Goal: Information Seeking & Learning: Learn about a topic

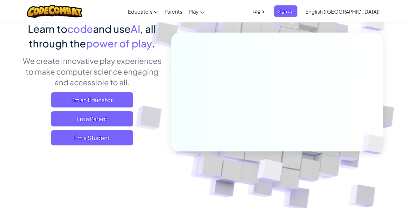
scroll to position [55, 0]
click at [64, 138] on span "I'm a Student" at bounding box center [92, 137] width 82 height 15
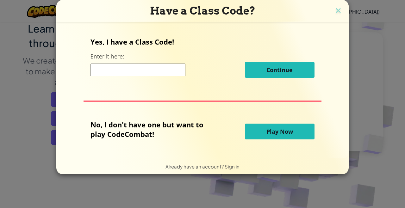
click at [164, 74] on input at bounding box center [137, 70] width 95 height 13
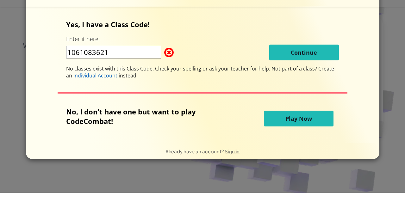
type input "1061083621"
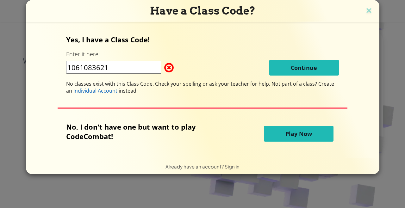
click at [315, 135] on button "Play Now" at bounding box center [299, 134] width 70 height 16
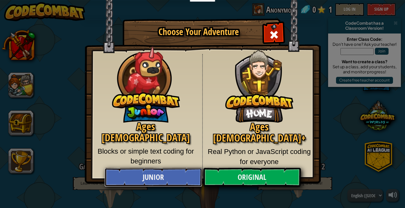
click at [164, 179] on link "Junior" at bounding box center [152, 177] width 97 height 19
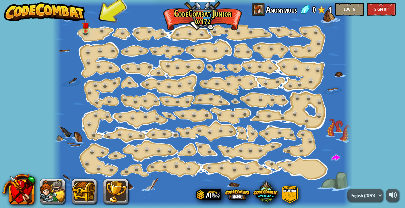
click at [85, 31] on img at bounding box center [85, 25] width 7 height 12
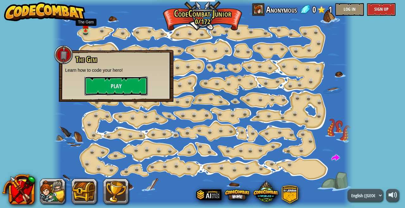
click at [108, 92] on button "Play" at bounding box center [115, 85] width 63 height 19
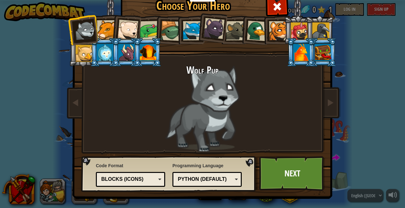
click at [231, 29] on div at bounding box center [235, 30] width 19 height 19
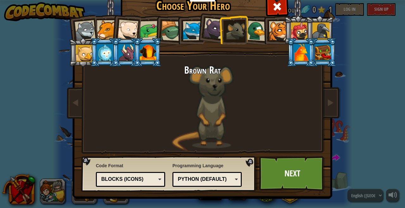
click at [256, 31] on div at bounding box center [257, 31] width 21 height 21
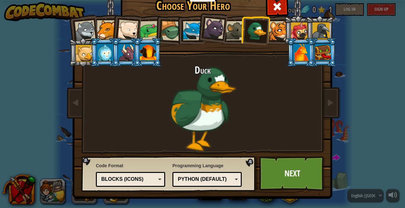
click at [278, 30] on div at bounding box center [278, 30] width 19 height 19
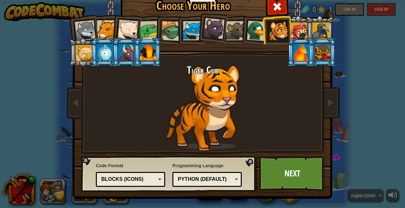
click at [101, 180] on div "Blocks (Icons)" at bounding box center [130, 179] width 61 height 10
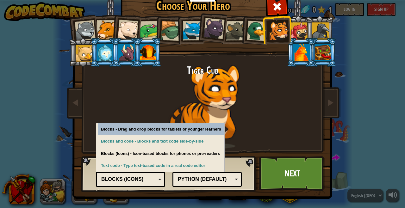
click at [184, 181] on div "Python (Default)" at bounding box center [205, 179] width 55 height 7
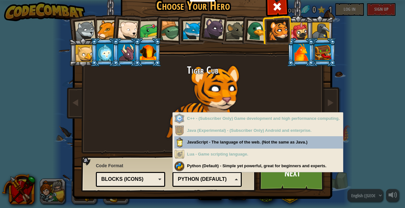
click at [181, 163] on div "Python (Default) - Simple yet powerful, great for beginners and experts." at bounding box center [258, 166] width 168 height 12
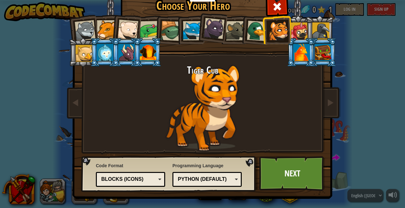
click at [353, 169] on div "Choose Your Hero 0 Wolf Pup Cougar Polar Bear Cub Frog Turtle Blue Fox Panther …" at bounding box center [202, 104] width 405 height 208
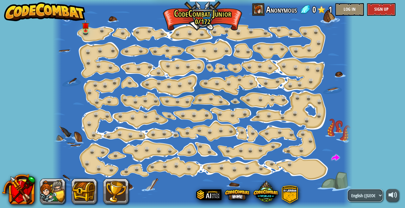
click at [361, 192] on select "English ([GEOGRAPHIC_DATA]) English ([GEOGRAPHIC_DATA]) 简体中文 繁體中文 русский españ…" at bounding box center [364, 195] width 35 height 13
select select "zh-HANS"
click at [347, 189] on select "English ([GEOGRAPHIC_DATA]) English ([GEOGRAPHIC_DATA]) 简体中文 繁體中文 русский españ…" at bounding box center [364, 195] width 35 height 13
select select "zh-HANS"
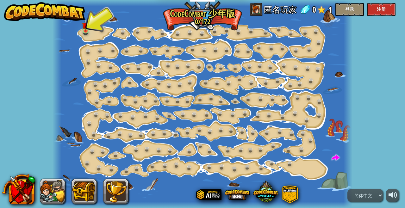
click at [93, 27] on div at bounding box center [202, 104] width 300 height 208
click at [83, 36] on div at bounding box center [202, 104] width 300 height 208
click at [86, 27] on img at bounding box center [85, 25] width 7 height 12
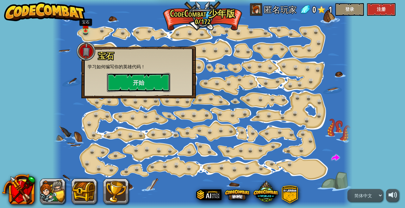
click at [121, 81] on button "开始" at bounding box center [138, 82] width 63 height 19
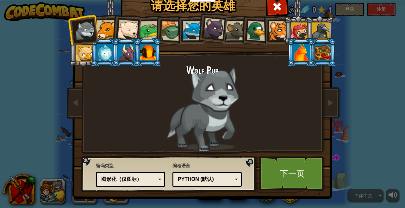
click at [282, 27] on div at bounding box center [278, 30] width 19 height 19
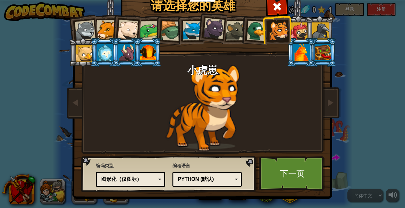
click at [220, 181] on div "Python (默认)" at bounding box center [205, 179] width 55 height 7
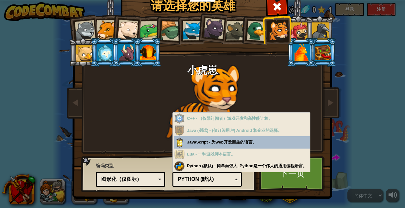
click at [238, 170] on div "Python (默认) - 简单而强大, Python是一个伟大的通用编程语言。" at bounding box center [242, 166] width 136 height 12
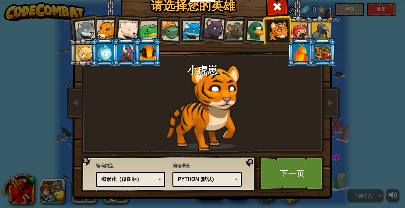
click at [107, 180] on div "图形化（仅图标）" at bounding box center [128, 179] width 55 height 7
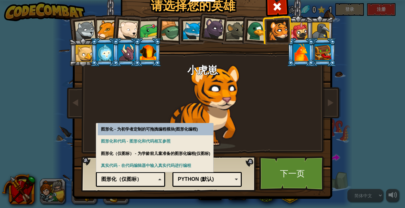
click at [109, 154] on div "图形化（仅图标） - 为学龄前儿童准备的图形化编程(仅图标)" at bounding box center [155, 154] width 115 height 12
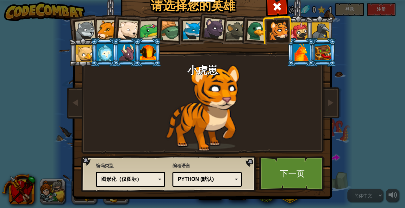
click at [112, 181] on div "图形化（仅图标）" at bounding box center [128, 179] width 55 height 7
click at [118, 185] on div "真实代码 图形化和代码 图形化 图形化（仅图标） 图形化" at bounding box center [130, 179] width 69 height 15
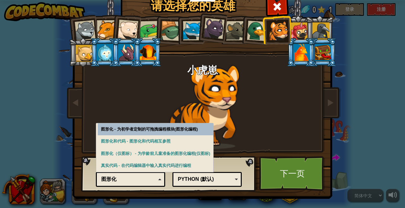
click at [286, 178] on link "下一页" at bounding box center [292, 173] width 66 height 35
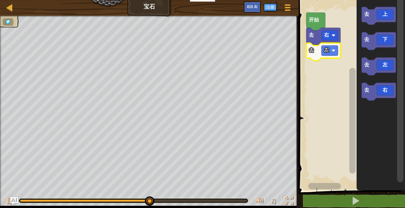
click at [374, 96] on icon "Blockly工作区" at bounding box center [378, 92] width 34 height 18
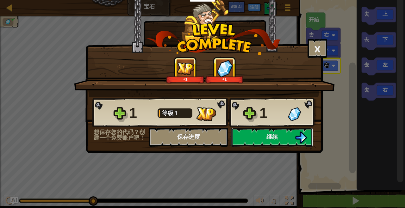
click at [297, 138] on img at bounding box center [301, 137] width 12 height 12
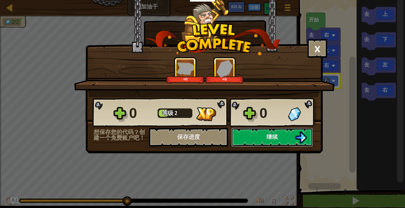
click at [282, 136] on button "继续" at bounding box center [272, 137] width 82 height 19
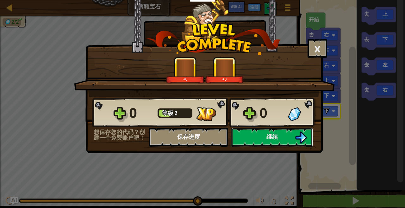
click at [300, 137] on img at bounding box center [301, 137] width 12 height 12
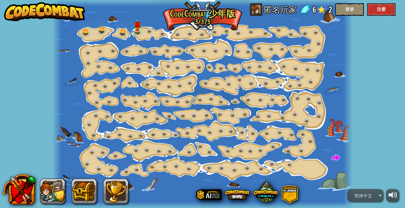
select select "zh-HANS"
click at [136, 27] on img at bounding box center [137, 24] width 7 height 12
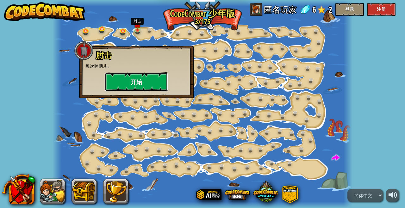
click at [146, 81] on button "开始" at bounding box center [136, 81] width 63 height 19
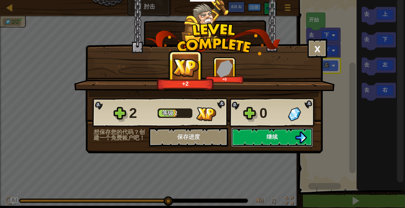
click at [304, 138] on img at bounding box center [301, 137] width 12 height 12
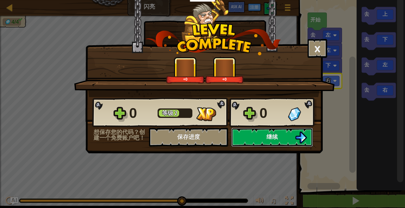
click at [293, 142] on button "继续" at bounding box center [272, 137] width 82 height 19
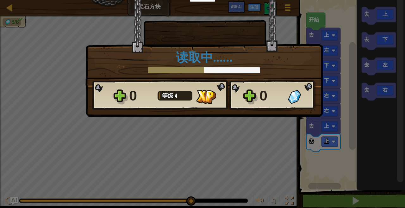
click at [332, 177] on div "× 这个关卡有多好玩？ 读取中…… Reticulating Splines... 读取中…… 0 等级 4 0 想保存您的代码？创建一个免费账户吧！ 保存进…" at bounding box center [202, 104] width 405 height 208
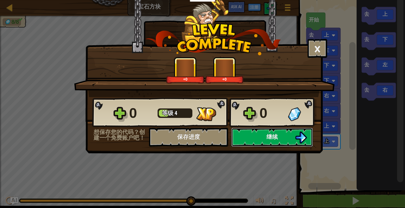
click at [289, 131] on button "继续" at bounding box center [272, 137] width 82 height 19
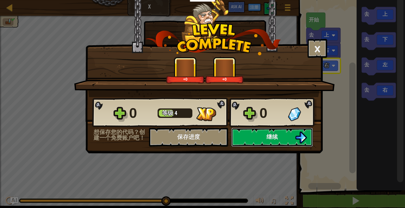
click at [294, 135] on button "继续" at bounding box center [272, 137] width 82 height 19
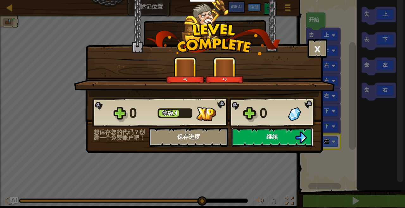
click at [306, 136] on img at bounding box center [301, 137] width 12 height 12
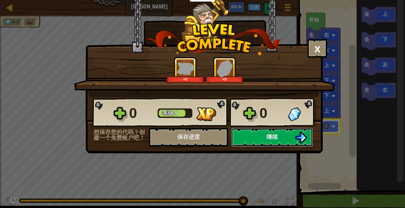
click at [298, 130] on button "继续" at bounding box center [272, 137] width 82 height 19
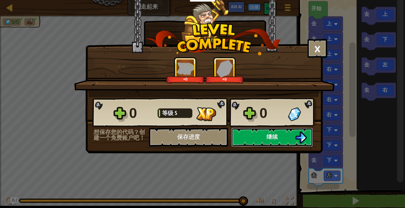
click at [302, 131] on button "继续" at bounding box center [272, 137] width 82 height 19
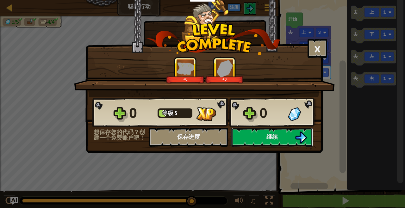
click at [303, 141] on img at bounding box center [301, 137] width 12 height 12
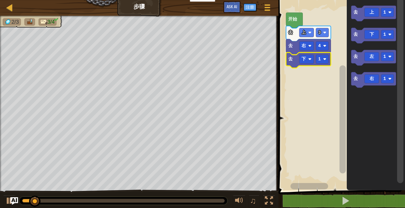
click at [0, 0] on div at bounding box center [0, 0] width 0 height 0
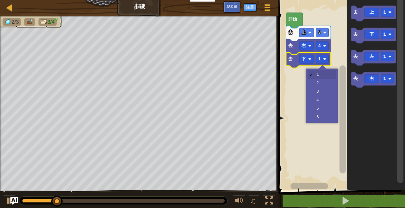
click at [323, 90] on rect "Blockly工作区" at bounding box center [340, 93] width 128 height 193
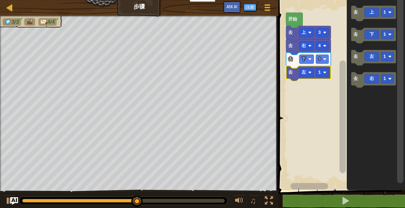
click at [325, 69] on rect "Blockly工作区" at bounding box center [321, 72] width 13 height 9
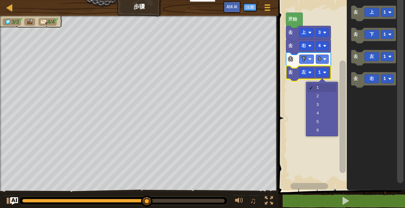
click at [324, 97] on rect "Blockly工作区" at bounding box center [340, 93] width 128 height 193
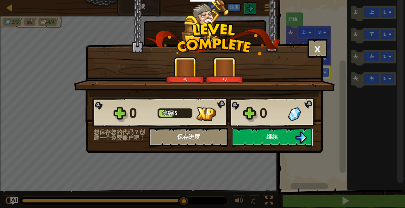
click at [300, 136] on img at bounding box center [301, 137] width 12 height 12
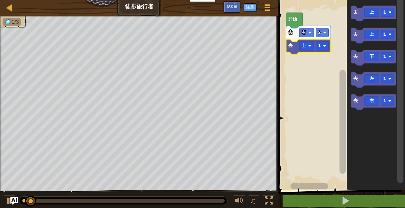
click at [325, 46] on image "Blockly工作区" at bounding box center [324, 45] width 3 height 3
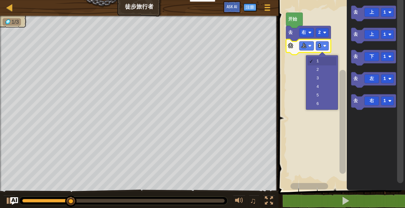
click at [319, 87] on rect "Blockly工作区" at bounding box center [340, 93] width 128 height 193
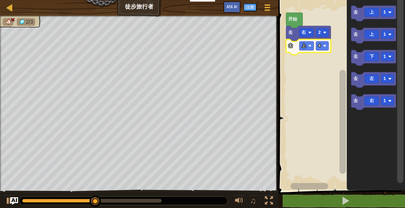
click at [322, 46] on rect "Blockly工作区" at bounding box center [321, 45] width 13 height 9
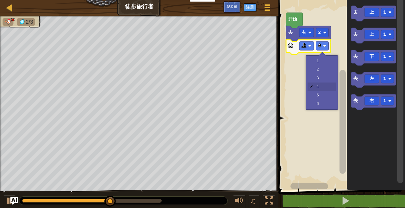
click at [319, 74] on rect "Blockly工作区" at bounding box center [340, 93] width 128 height 193
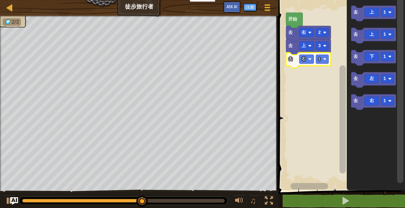
click at [320, 61] on text "1" at bounding box center [319, 59] width 3 height 5
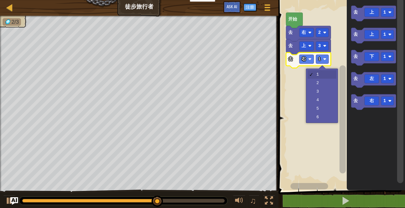
click at [327, 82] on rect "Blockly工作区" at bounding box center [340, 93] width 128 height 193
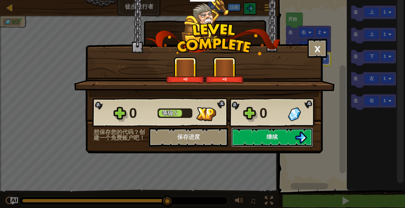
click at [277, 135] on span "继续" at bounding box center [271, 137] width 11 height 8
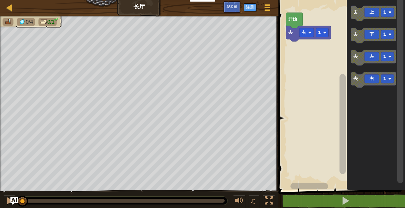
click at [321, 33] on rect "Blockly工作区" at bounding box center [321, 32] width 13 height 9
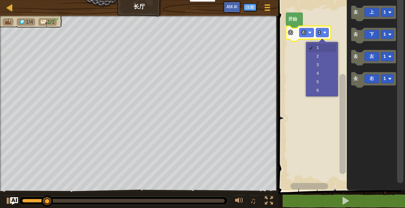
click at [328, 82] on rect "Blockly工作区" at bounding box center [340, 93] width 128 height 193
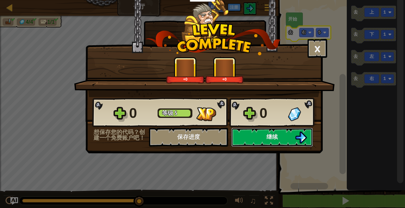
click at [290, 142] on button "继续" at bounding box center [272, 137] width 82 height 19
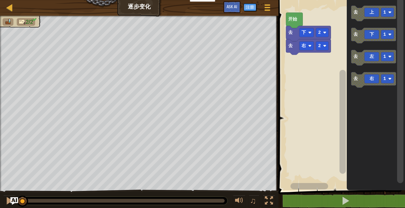
click at [323, 46] on image "Blockly工作区" at bounding box center [324, 45] width 3 height 3
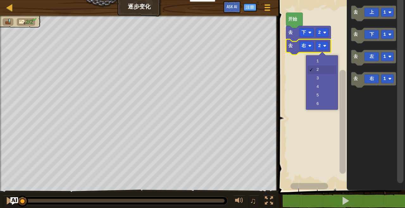
click at [321, 95] on rect "Blockly工作区" at bounding box center [340, 93] width 128 height 193
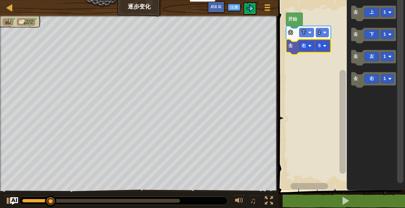
click at [326, 43] on rect "Blockly工作区" at bounding box center [321, 45] width 13 height 9
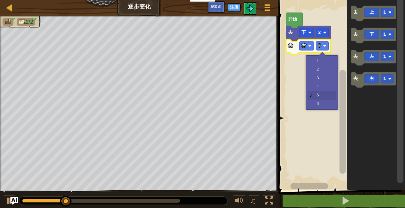
click at [327, 85] on rect "Blockly工作区" at bounding box center [340, 93] width 128 height 193
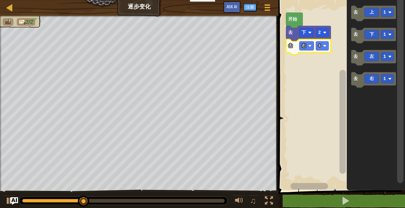
click at [326, 46] on rect "Blockly工作区" at bounding box center [321, 45] width 13 height 9
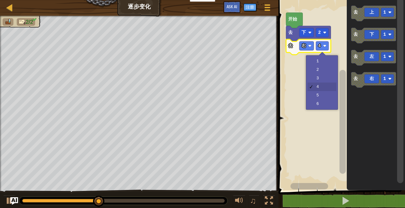
click at [321, 95] on rect "Blockly工作区" at bounding box center [340, 93] width 128 height 193
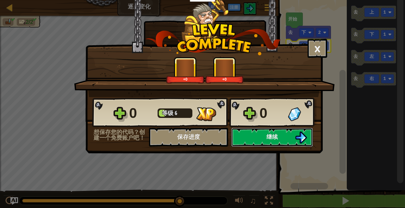
click at [289, 144] on button "继续" at bounding box center [272, 137] width 82 height 19
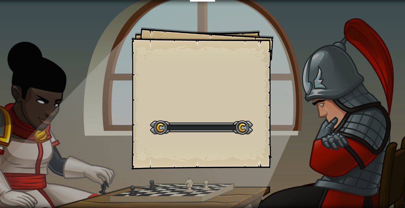
click at [294, 137] on div "Goals Start Level 载入失败 订阅后才可开始本关 订阅 你将需要加入一个课程来玩这个关卡 回到我的课程 请询问老师分配后续课程，或者联系客服购…" at bounding box center [202, 104] width 405 height 208
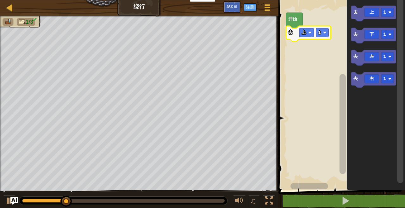
click at [321, 31] on rect "Blockly工作区" at bounding box center [321, 32] width 13 height 9
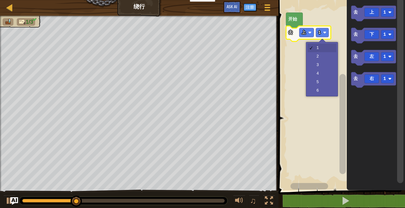
click at [322, 54] on rect "Blockly工作区" at bounding box center [340, 93] width 128 height 193
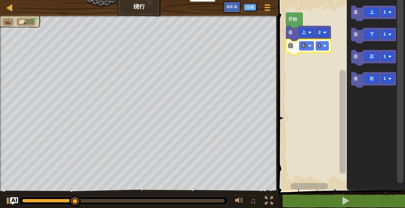
click at [327, 48] on rect "Blockly工作区" at bounding box center [321, 45] width 13 height 9
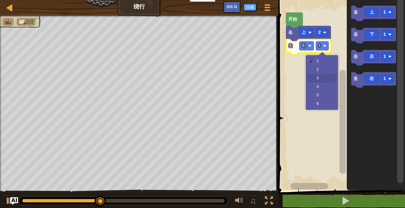
click at [328, 76] on rect "Blockly工作区" at bounding box center [340, 93] width 128 height 193
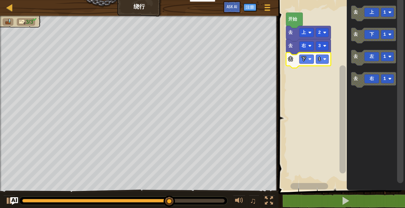
click at [326, 60] on image "Blockly工作区" at bounding box center [324, 59] width 3 height 3
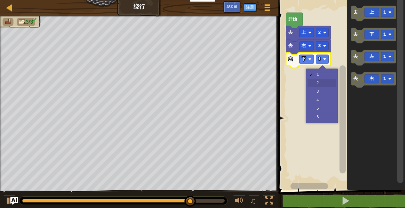
click at [328, 83] on rect "Blockly工作区" at bounding box center [340, 93] width 128 height 193
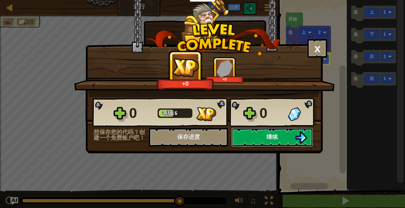
click at [292, 136] on button "继续" at bounding box center [272, 137] width 82 height 19
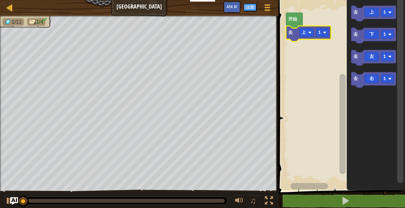
click at [324, 34] on image "Blockly工作区" at bounding box center [324, 32] width 3 height 3
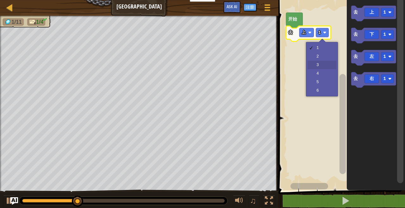
click at [327, 65] on rect "Blockly工作区" at bounding box center [340, 93] width 128 height 193
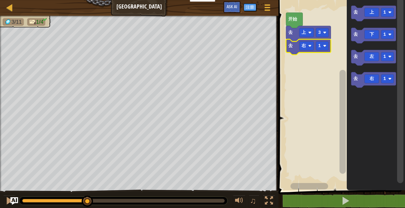
click at [327, 47] on rect "Blockly工作区" at bounding box center [321, 45] width 13 height 9
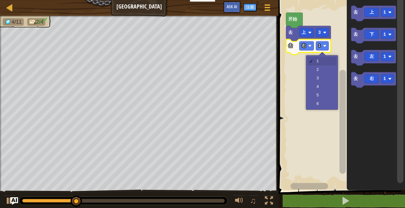
click at [326, 87] on rect "Blockly工作区" at bounding box center [340, 93] width 128 height 193
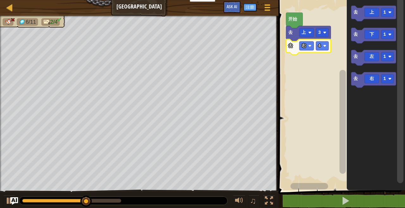
click at [0, 0] on div at bounding box center [0, 0] width 0 height 0
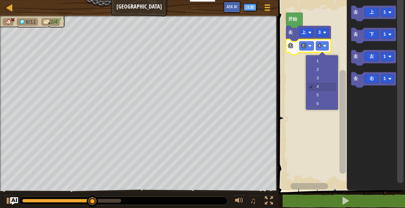
click at [325, 77] on rect "Blockly工作区" at bounding box center [340, 93] width 128 height 193
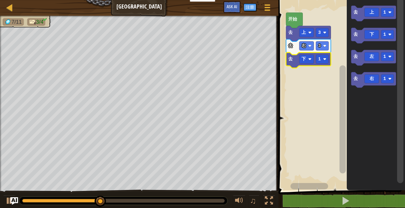
click at [326, 61] on rect "Blockly工作区" at bounding box center [321, 59] width 13 height 9
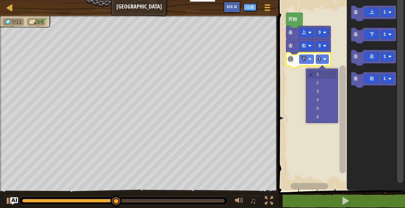
click at [327, 94] on rect "Blockly工作区" at bounding box center [340, 93] width 128 height 193
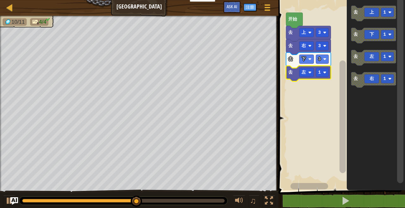
click at [325, 73] on image "Blockly工作区" at bounding box center [324, 72] width 3 height 3
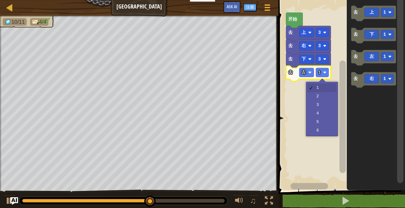
click at [326, 96] on rect "Blockly工作区" at bounding box center [340, 93] width 128 height 193
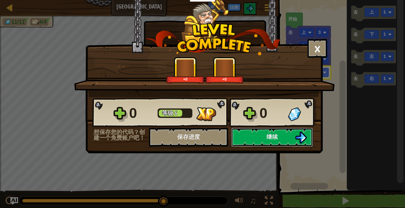
click at [293, 141] on button "继续" at bounding box center [272, 137] width 82 height 19
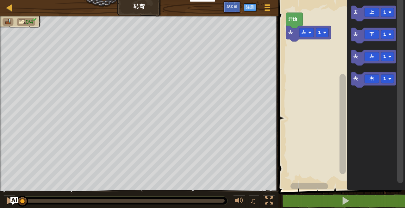
click at [321, 38] on icon "Blockly工作区" at bounding box center [308, 33] width 45 height 15
click at [323, 32] on image "Blockly工作区" at bounding box center [324, 32] width 3 height 3
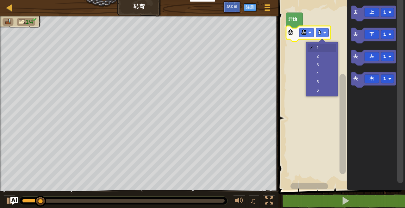
click at [328, 57] on rect "Blockly工作区" at bounding box center [340, 93] width 128 height 193
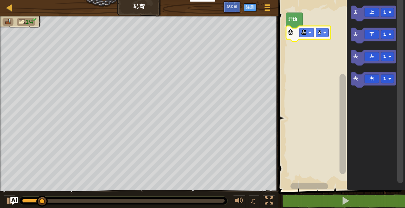
click at [364, 84] on icon "Blockly工作区" at bounding box center [373, 79] width 45 height 15
click at [384, 33] on text "1" at bounding box center [384, 34] width 3 height 5
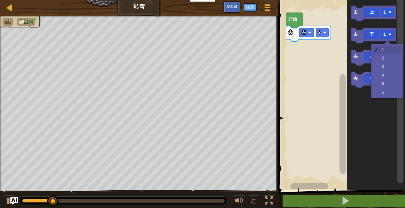
click at [384, 60] on rect "Blockly工作区" at bounding box center [387, 56] width 13 height 9
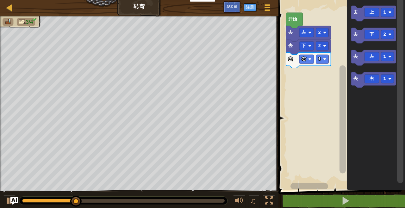
click at [325, 61] on rect "Blockly工作区" at bounding box center [321, 59] width 13 height 9
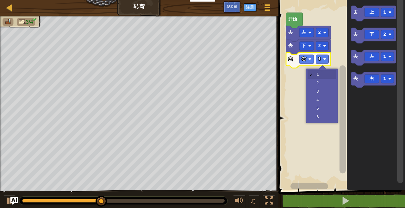
click at [323, 99] on rect "Blockly工作区" at bounding box center [340, 93] width 128 height 193
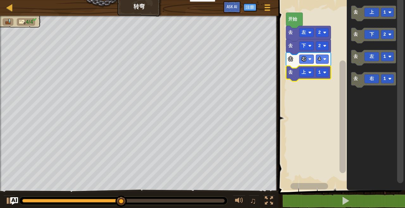
click at [324, 74] on image "Blockly工作区" at bounding box center [324, 72] width 3 height 3
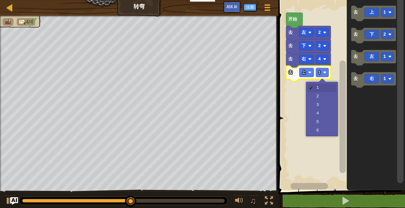
click at [321, 95] on rect "Blockly工作区" at bounding box center [340, 93] width 128 height 193
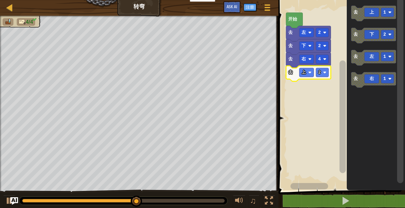
click at [326, 72] on image "Blockly工作区" at bounding box center [324, 72] width 3 height 3
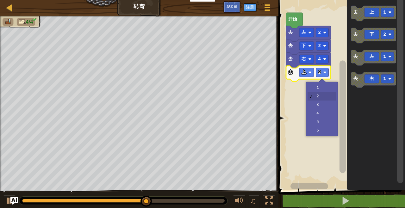
click at [326, 104] on rect "Blockly工作区" at bounding box center [340, 93] width 128 height 193
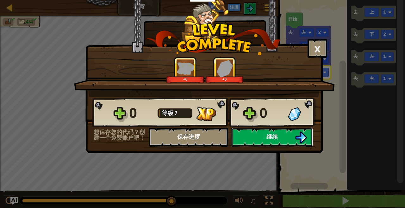
click at [297, 140] on img at bounding box center [301, 137] width 12 height 12
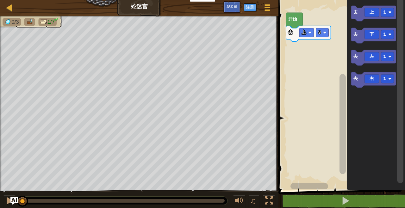
click at [353, 11] on icon "Blockly工作区" at bounding box center [373, 13] width 45 height 15
click at [385, 76] on text "1" at bounding box center [384, 78] width 3 height 5
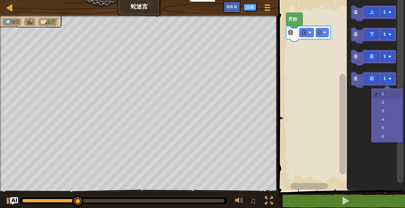
click at [390, 101] on icon "Blockly工作区" at bounding box center [375, 93] width 58 height 193
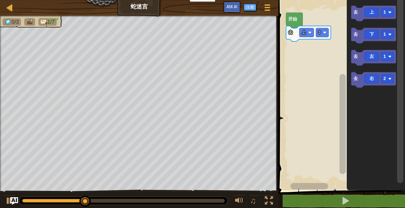
click at [357, 79] on text "去" at bounding box center [355, 78] width 5 height 5
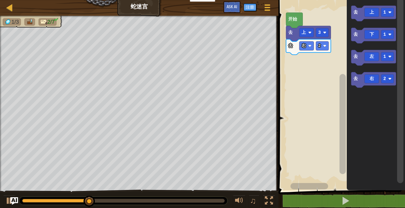
click at [359, 11] on icon "Blockly工作区" at bounding box center [373, 13] width 45 height 15
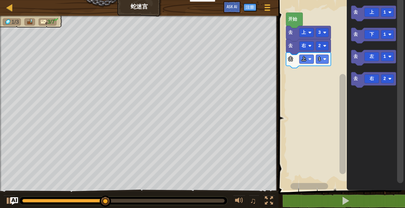
click at [353, 81] on text "去" at bounding box center [355, 78] width 5 height 5
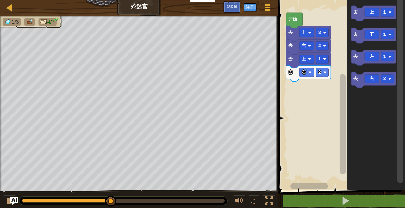
click at [0, 0] on div at bounding box center [0, 0] width 0 height 0
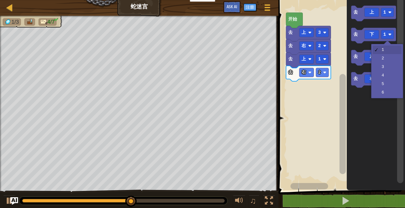
click at [381, 60] on rect "Blockly工作区" at bounding box center [387, 56] width 13 height 9
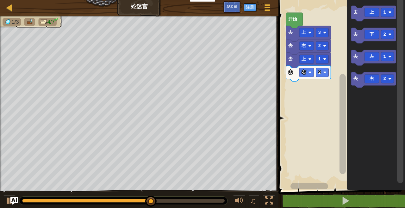
click at [352, 37] on icon "Blockly工作区" at bounding box center [373, 35] width 45 height 15
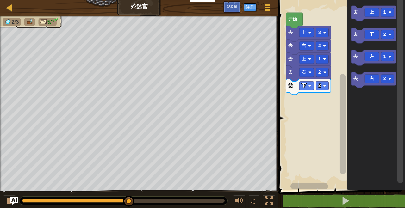
click at [357, 77] on text "去" at bounding box center [355, 78] width 5 height 5
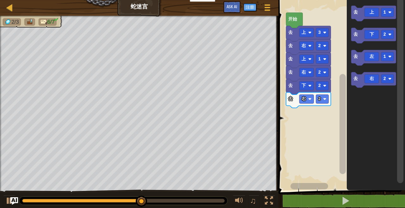
click at [357, 10] on text "去" at bounding box center [355, 11] width 5 height 5
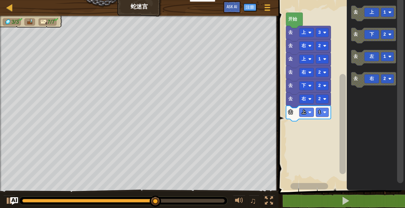
click at [327, 113] on rect "Blockly工作区" at bounding box center [321, 112] width 13 height 9
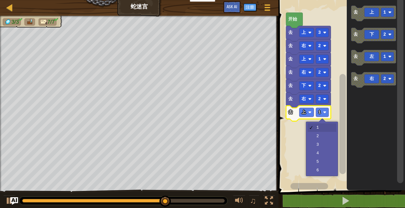
click at [325, 145] on rect "Blockly工作区" at bounding box center [340, 93] width 128 height 193
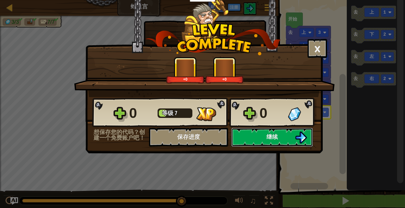
click at [304, 136] on img at bounding box center [301, 137] width 12 height 12
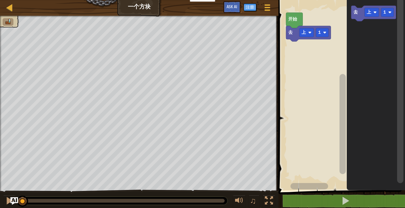
click at [0, 0] on div at bounding box center [0, 0] width 0 height 0
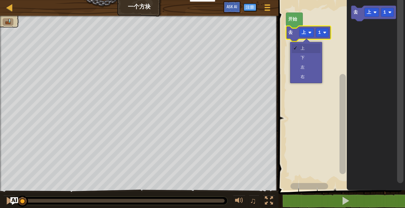
click at [356, 11] on text "去" at bounding box center [355, 11] width 5 height 5
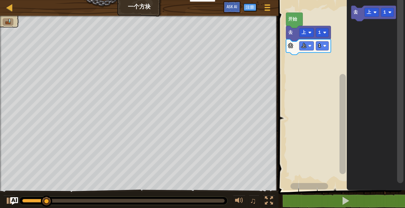
click at [322, 33] on rect "Blockly工作区" at bounding box center [321, 32] width 13 height 9
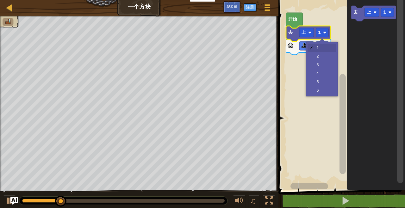
click at [325, 56] on rect "Blockly工作区" at bounding box center [340, 93] width 128 height 193
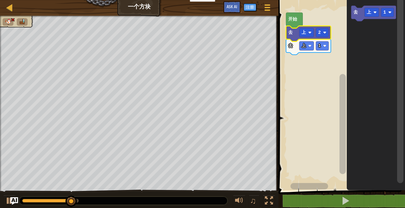
click at [309, 44] on rect "Blockly工作区" at bounding box center [306, 45] width 15 height 9
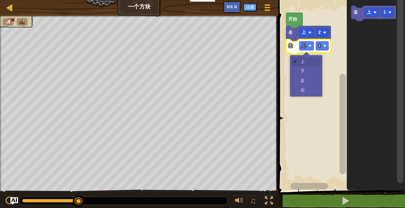
click at [307, 82] on rect "Blockly工作区" at bounding box center [340, 93] width 128 height 193
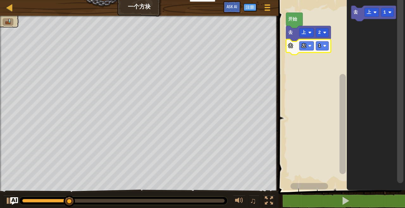
click at [322, 44] on rect "Blockly工作区" at bounding box center [321, 45] width 13 height 9
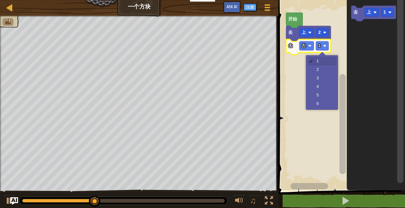
click at [325, 77] on rect "Blockly工作区" at bounding box center [340, 93] width 128 height 193
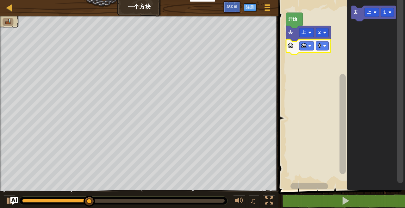
click at [354, 11] on text "去" at bounding box center [355, 11] width 5 height 5
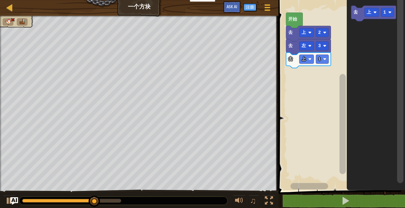
click at [312, 57] on rect "Blockly工作区" at bounding box center [306, 59] width 15 height 9
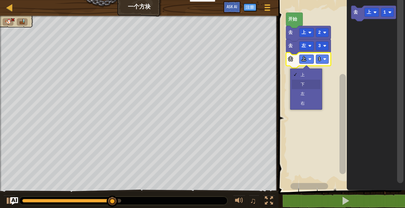
click at [313, 83] on rect "Blockly工作区" at bounding box center [340, 93] width 128 height 193
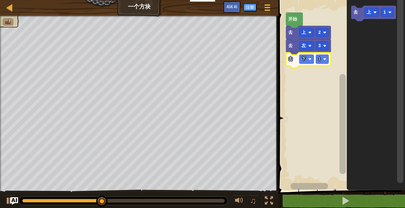
click at [321, 59] on rect "Blockly工作区" at bounding box center [321, 59] width 13 height 9
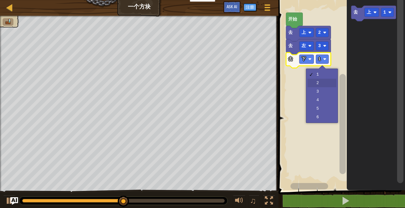
click at [322, 82] on rect "Blockly工作区" at bounding box center [340, 93] width 128 height 193
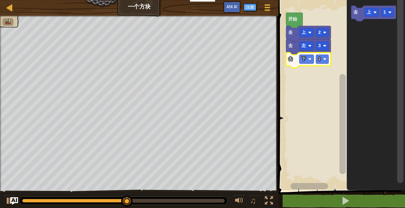
click at [372, 11] on rect "Blockly工作区" at bounding box center [371, 12] width 15 height 9
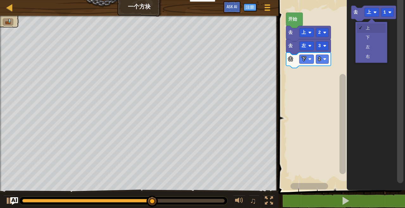
click at [368, 60] on icon "Blockly工作区" at bounding box center [375, 93] width 58 height 193
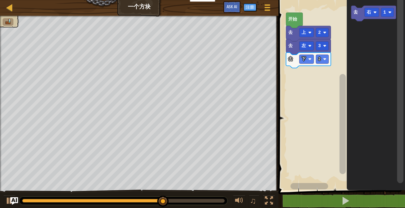
click at [365, 18] on icon "Blockly工作区" at bounding box center [373, 13] width 45 height 15
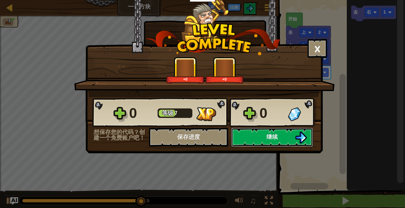
click at [272, 135] on span "继续" at bounding box center [271, 137] width 11 height 8
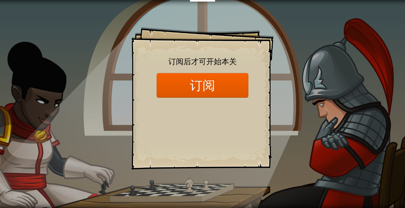
click at [319, 122] on div "Goals Start Level 载入失败 订阅后才可开始本关 订阅 你将需要加入一个课程来玩这个关卡 回到我的课程 请询问老师分配后续课程，或者联系客服购…" at bounding box center [202, 104] width 405 height 208
click at [292, 129] on div "Goals Start Level 载入失败 订阅后才可开始本关 订阅 你将需要加入一个课程来玩这个关卡 回到我的课程 请询问老师分配后续课程，或者联系客服购…" at bounding box center [202, 104] width 405 height 208
click at [299, 120] on div "Goals Start Level 载入失败 订阅后才可开始本关 订阅 你将需要加入一个课程来玩这个关卡 回到我的课程 请询问老师分配后续课程，或者联系客服购…" at bounding box center [202, 104] width 405 height 208
click at [304, 120] on div "Goals Start Level 载入失败 订阅后才可开始本关 订阅 你将需要加入一个课程来玩这个关卡 回到我的课程 请询问老师分配后续课程，或者联系客服购…" at bounding box center [202, 104] width 405 height 208
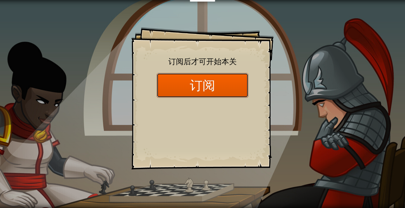
click at [232, 92] on button "订阅" at bounding box center [202, 85] width 92 height 24
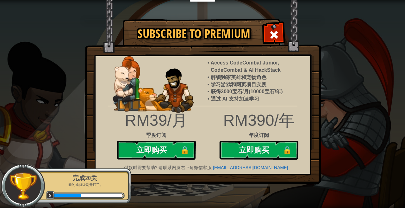
click at [271, 29] on div at bounding box center [274, 34] width 20 height 20
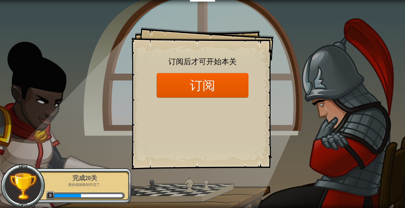
click at [252, 106] on div "Goals Start Level 载入失败 订阅后才可开始本关 订阅 你将需要加入一个课程来玩这个关卡 回到我的课程 请询问老师分配后续课程，或者联系客服购…" at bounding box center [202, 98] width 142 height 142
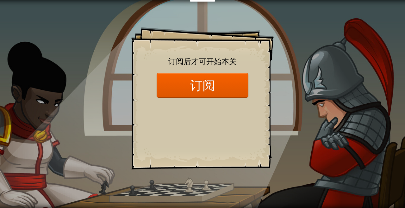
click at [239, 129] on div "Goals Start Level 载入失败 订阅后才可开始本关 订阅 你将需要加入一个课程来玩这个关卡 回到我的课程 请询问老师分配后续课程，或者联系客服购…" at bounding box center [202, 98] width 142 height 142
click at [232, 145] on div "Goals Start Level 载入失败 订阅后才可开始本关 订阅 你将需要加入一个课程来玩这个关卡 回到我的课程 请询问老师分配后续课程，或者联系客服购…" at bounding box center [202, 98] width 142 height 142
click at [228, 155] on div "Goals Start Level 载入失败 订阅后才可开始本关 订阅 你将需要加入一个课程来玩这个关卡 回到我的课程 请询问老师分配后续课程，或者联系客服购…" at bounding box center [202, 98] width 142 height 142
click at [229, 149] on div "Goals Start Level 载入失败 订阅后才可开始本关 订阅 你将需要加入一个课程来玩这个关卡 回到我的课程 请询问老师分配后续课程，或者联系客服购…" at bounding box center [202, 98] width 142 height 142
click at [227, 151] on div "Goals Start Level 载入失败 订阅后才可开始本关 订阅 你将需要加入一个课程来玩这个关卡 回到我的课程 请询问老师分配后续课程，或者联系客服购…" at bounding box center [202, 98] width 142 height 142
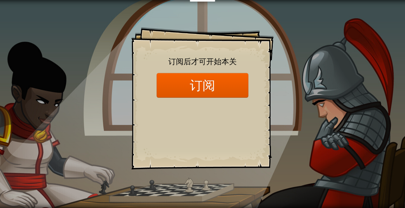
click at [43, 41] on div "Goals Start Level 载入失败 订阅后才可开始本关 订阅 你将需要加入一个课程来玩这个关卡 回到我的课程 请询问老师分配后续课程，或者联系客服购…" at bounding box center [202, 104] width 405 height 208
click at [210, 1] on div "Goals Start Level 载入失败 订阅后才可开始本关 订阅 你将需要加入一个课程来玩这个关卡 回到我的课程 请询问老师分配后续课程，或者联系客服购…" at bounding box center [202, 104] width 405 height 208
click at [216, 138] on div "Goals Start Level 载入失败 订阅后才可开始本关 订阅 你将需要加入一个课程来玩这个关卡 回到我的课程 请询问老师分配后续课程，或者联系客服购…" at bounding box center [202, 98] width 142 height 142
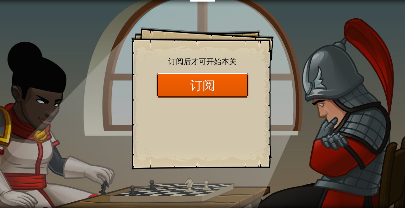
click at [224, 83] on button "订阅" at bounding box center [202, 85] width 92 height 24
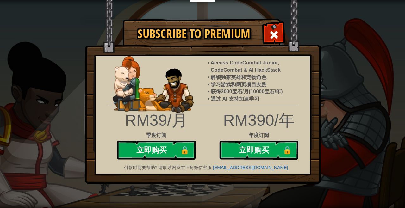
click at [279, 37] on div at bounding box center [274, 34] width 20 height 20
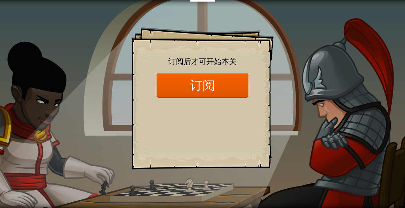
click at [235, 133] on div "Goals Start Level 载入失败 订阅后才可开始本关 订阅 你将需要加入一个课程来玩这个关卡 回到我的课程 请询问老师分配后续课程，或者联系客服购…" at bounding box center [202, 98] width 142 height 142
click at [236, 130] on div "Goals Start Level 载入失败 订阅后才可开始本关 订阅 你将需要加入一个课程来玩这个关卡 回到我的课程 请询问老师分配后续课程，或者联系客服购…" at bounding box center [202, 98] width 142 height 142
click at [223, 133] on div "Goals Start Level 载入失败 订阅后才可开始本关 订阅 你将需要加入一个课程来玩这个关卡 回到我的课程 请询问老师分配后续课程，或者联系客服购…" at bounding box center [202, 98] width 142 height 142
click at [219, 119] on div "Goals Start Level 载入失败 订阅后才可开始本关 订阅 你将需要加入一个课程来玩这个关卡 回到我的课程 请询问老师分配后续课程，或者联系客服购…" at bounding box center [202, 98] width 142 height 142
click at [232, 52] on div "Goals Start Level 载入失败 订阅后才可开始本关 订阅 你将需要加入一个课程来玩这个关卡 回到我的课程 请询问老师分配后续课程，或者联系客服购…" at bounding box center [202, 98] width 142 height 142
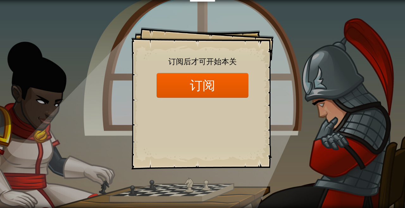
click at [236, 55] on div "Goals Start Level 载入失败 订阅后才可开始本关 订阅 你将需要加入一个课程来玩这个关卡 回到我的课程 请询问老师分配后续课程，或者联系客服购…" at bounding box center [202, 98] width 142 height 142
click at [233, 57] on span "订阅后才可开始本关" at bounding box center [202, 61] width 68 height 10
click at [230, 59] on span "订阅后才可开始本关" at bounding box center [202, 61] width 68 height 10
click at [229, 66] on span "订阅后才可开始本关" at bounding box center [202, 61] width 68 height 10
click at [192, 141] on div "Goals Start Level 载入失败 订阅后才可开始本关 订阅 你将需要加入一个课程来玩这个关卡 回到我的课程 请询问老师分配后续课程，或者联系客服购…" at bounding box center [202, 98] width 142 height 142
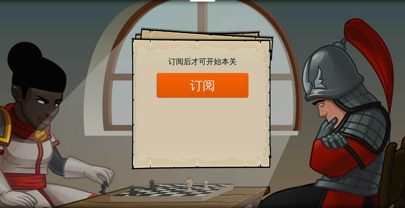
click at [259, 104] on div "Goals Start Level 载入失败 订阅后才可开始本关 订阅 你将需要加入一个课程来玩这个关卡 回到我的课程 请询问老师分配后续课程，或者联系客服购…" at bounding box center [202, 98] width 142 height 142
